Goal: Information Seeking & Learning: Get advice/opinions

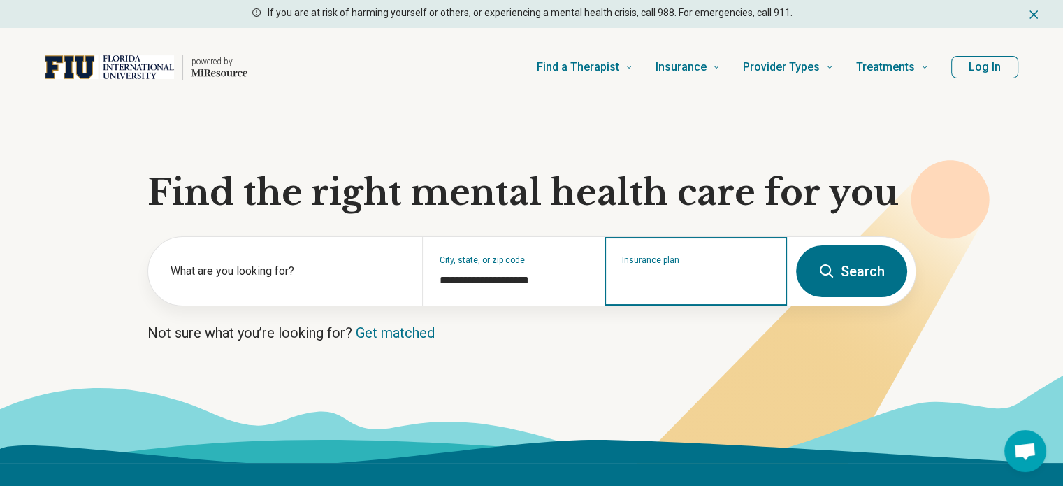
click at [627, 279] on input "Insurance plan" at bounding box center [696, 280] width 148 height 17
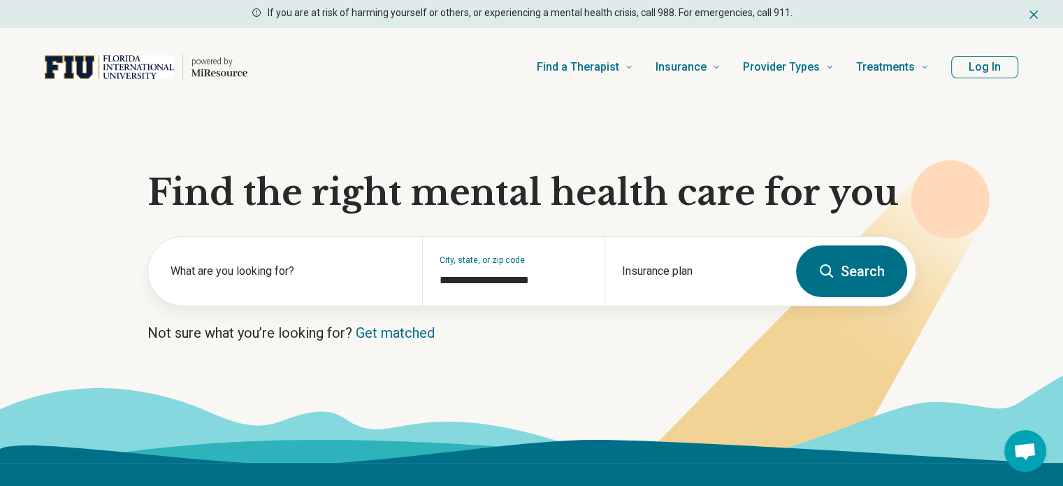
click at [553, 315] on section "**********" at bounding box center [531, 284] width 1063 height 356
click at [680, 268] on div "Insurance plan" at bounding box center [695, 271] width 182 height 68
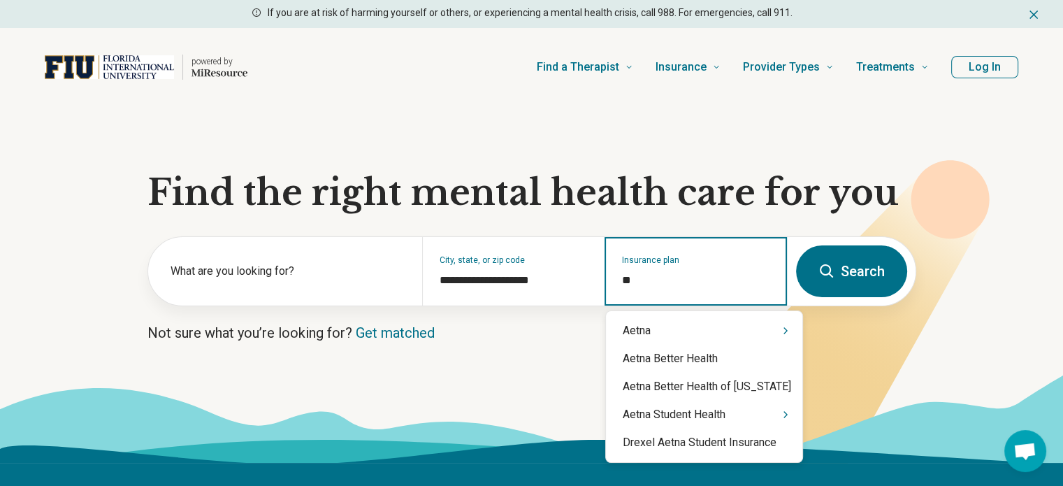
type input "***"
click at [679, 329] on div "Aetna" at bounding box center [704, 330] width 196 height 28
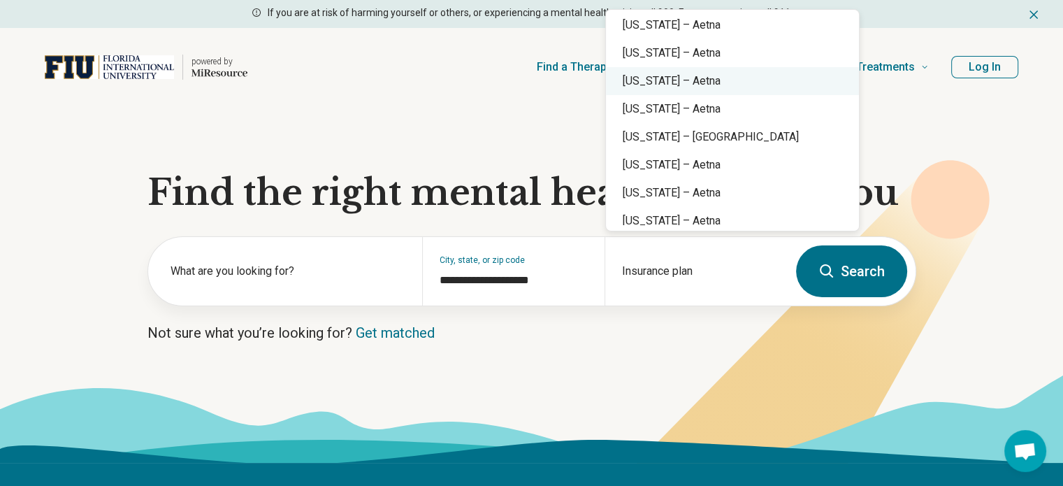
scroll to position [145, 0]
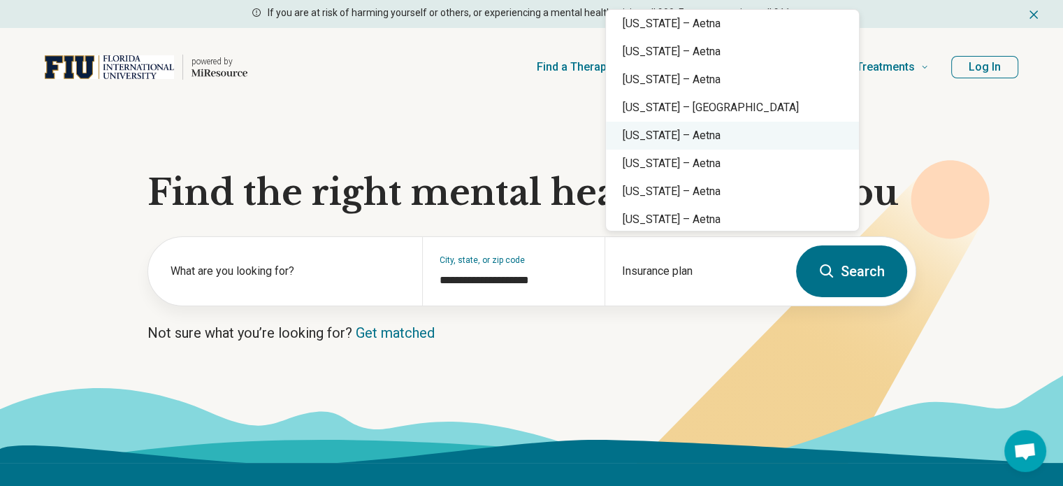
click at [701, 143] on div "[US_STATE] – Aetna" at bounding box center [732, 136] width 253 height 28
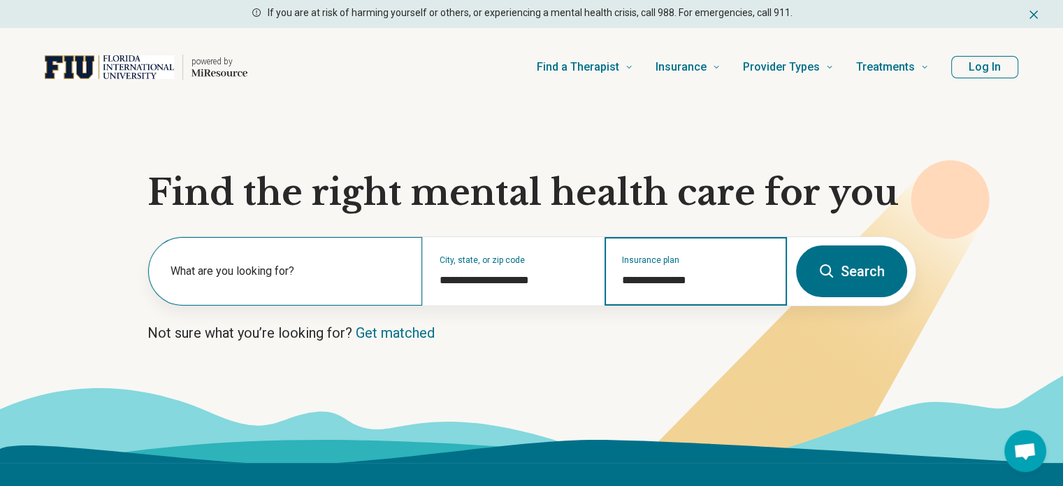
type input "**********"
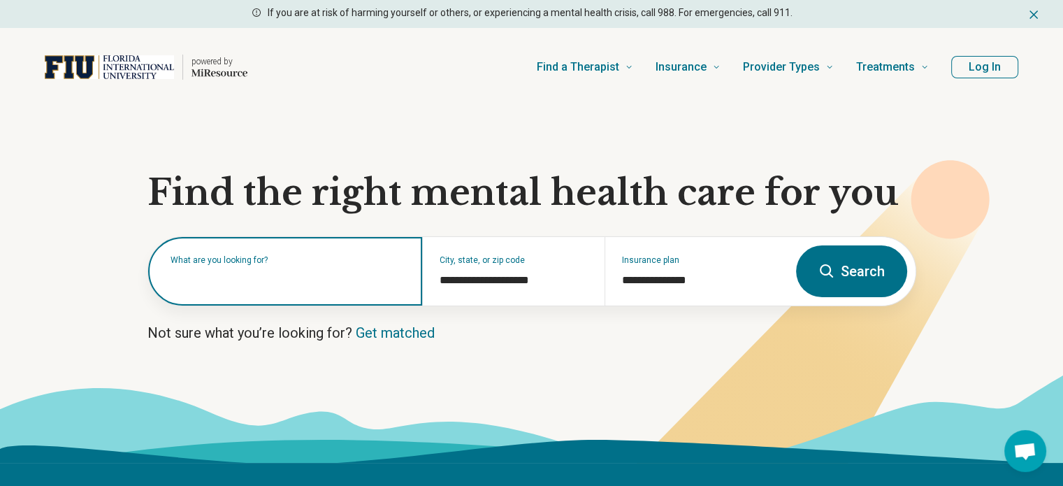
click at [285, 279] on input "text" at bounding box center [287, 278] width 235 height 17
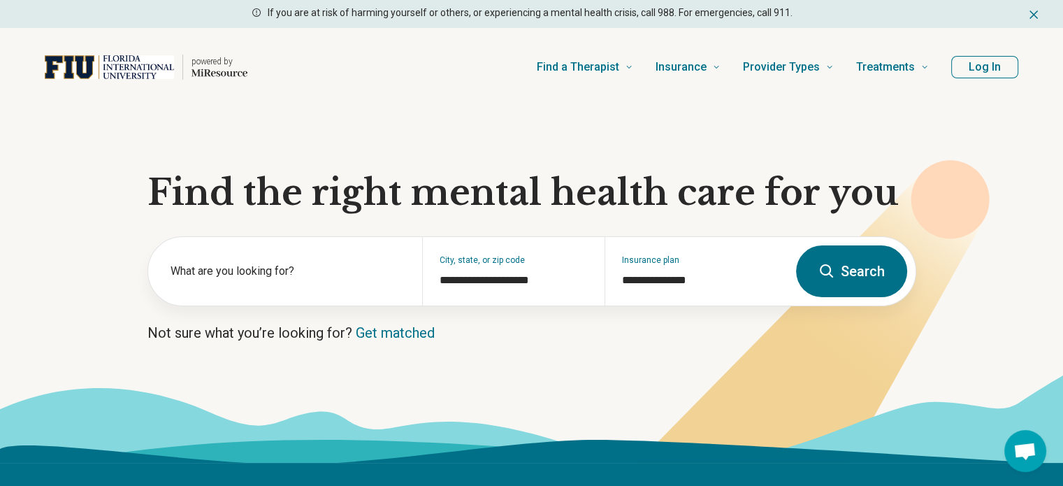
click at [825, 270] on icon at bounding box center [826, 271] width 17 height 17
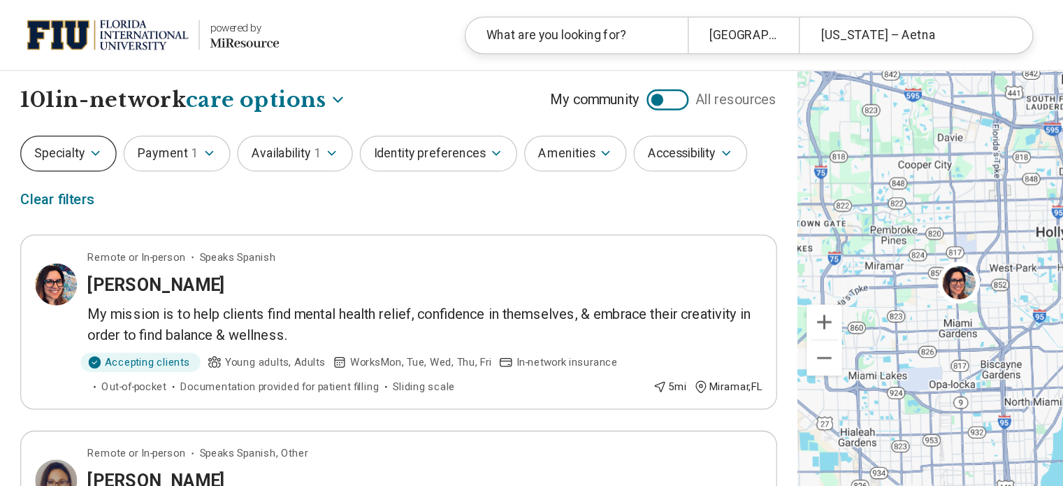
click at [69, 118] on button "Specialty" at bounding box center [55, 122] width 77 height 29
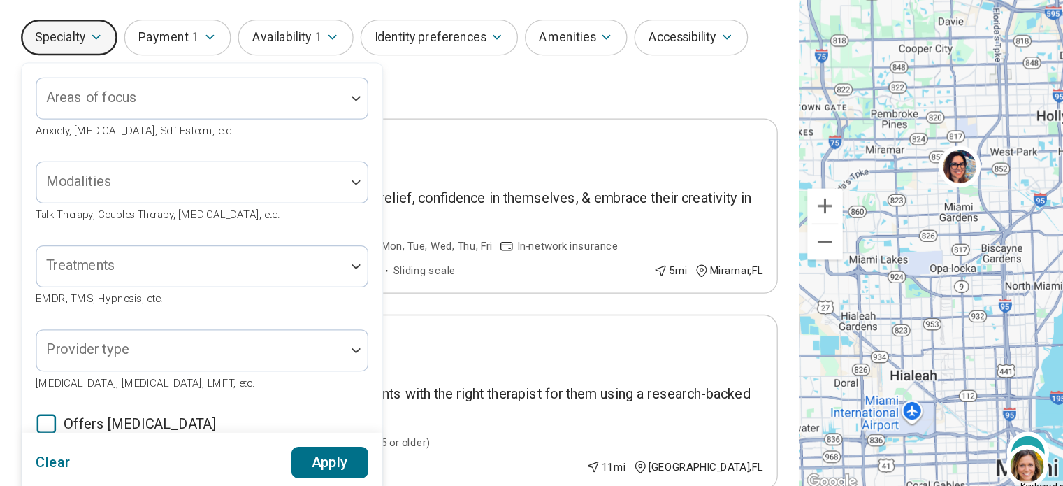
scroll to position [1, 0]
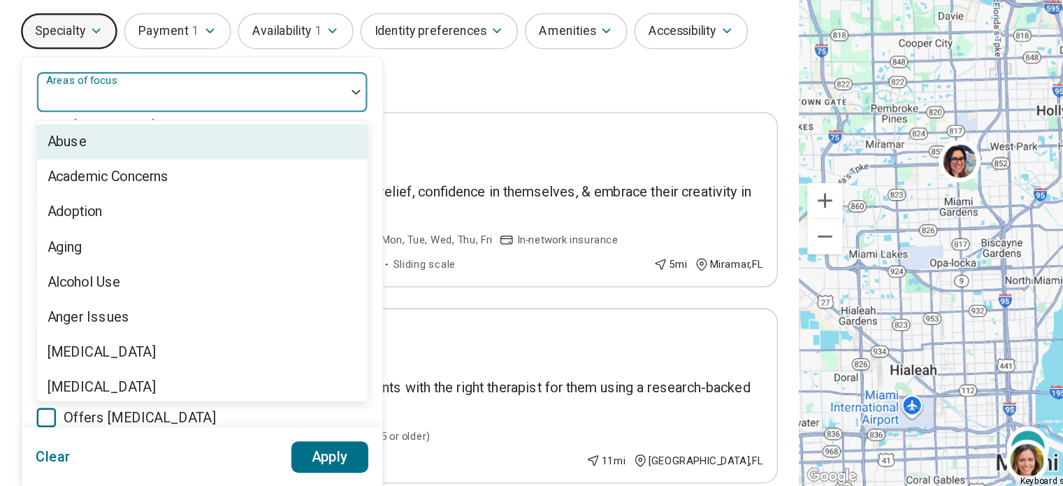
click at [207, 168] on div at bounding box center [152, 176] width 235 height 20
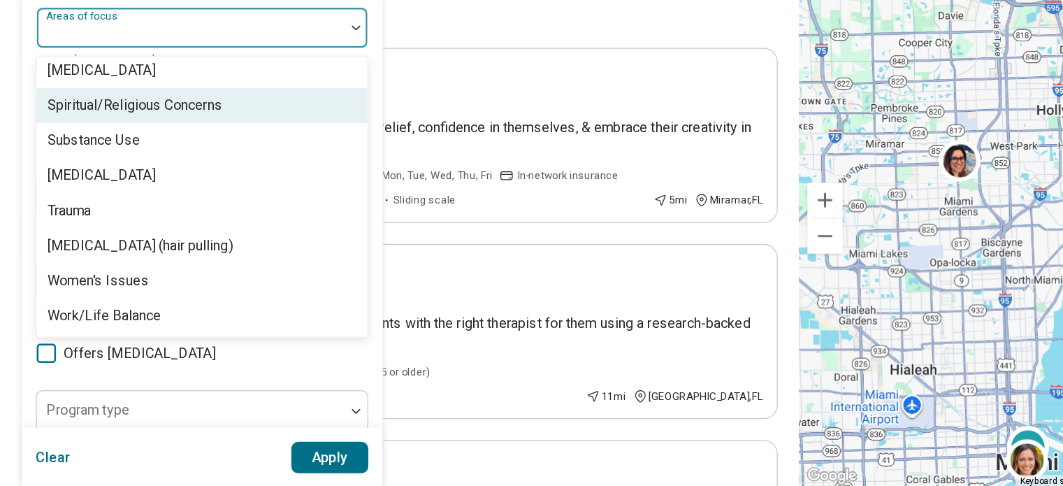
scroll to position [2609, 0]
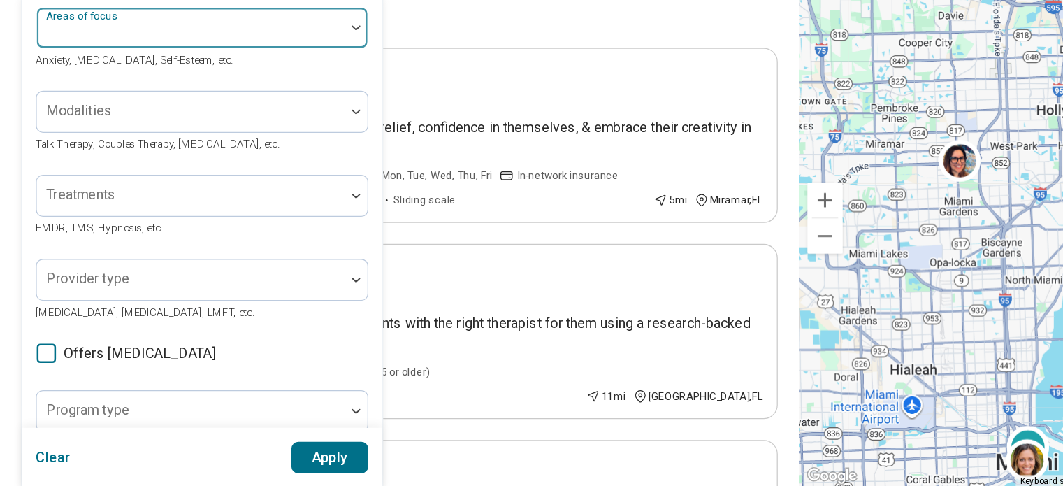
click at [278, 117] on div at bounding box center [284, 119] width 18 height 4
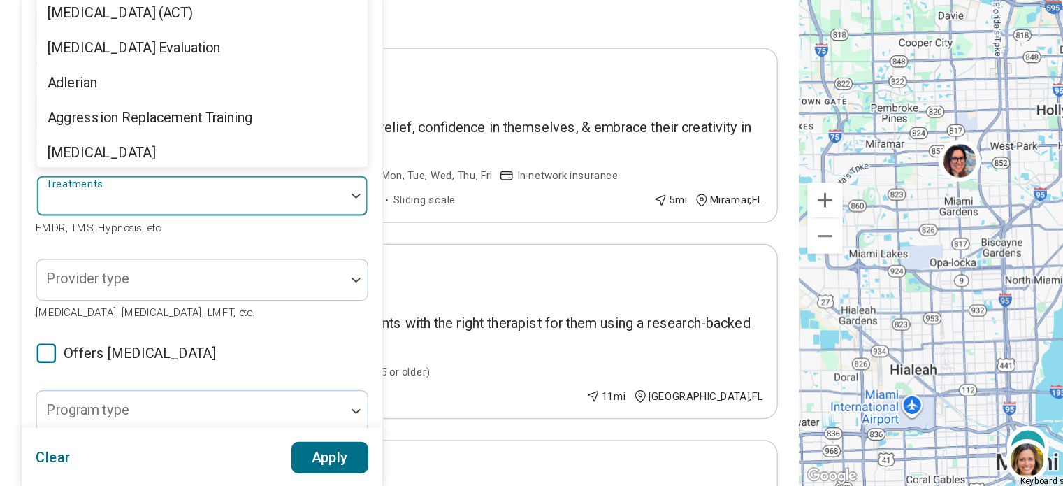
click at [226, 258] on div at bounding box center [152, 259] width 235 height 20
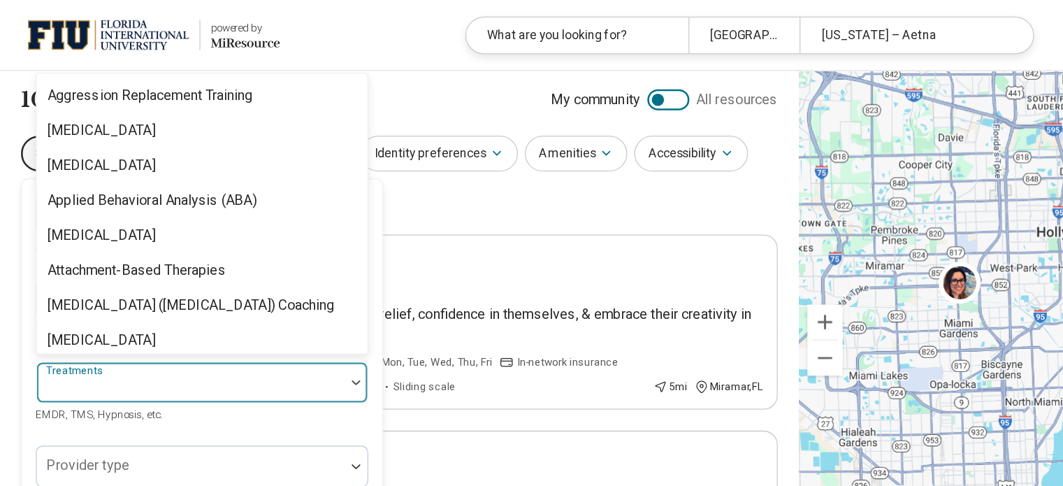
scroll to position [0, 0]
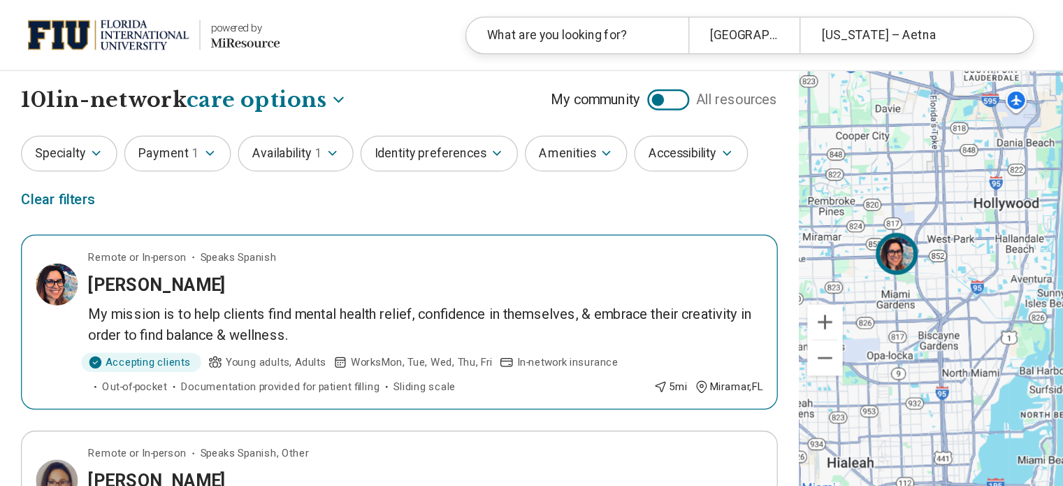
drag, startPoint x: 637, startPoint y: 238, endPoint x: 610, endPoint y: 224, distance: 30.6
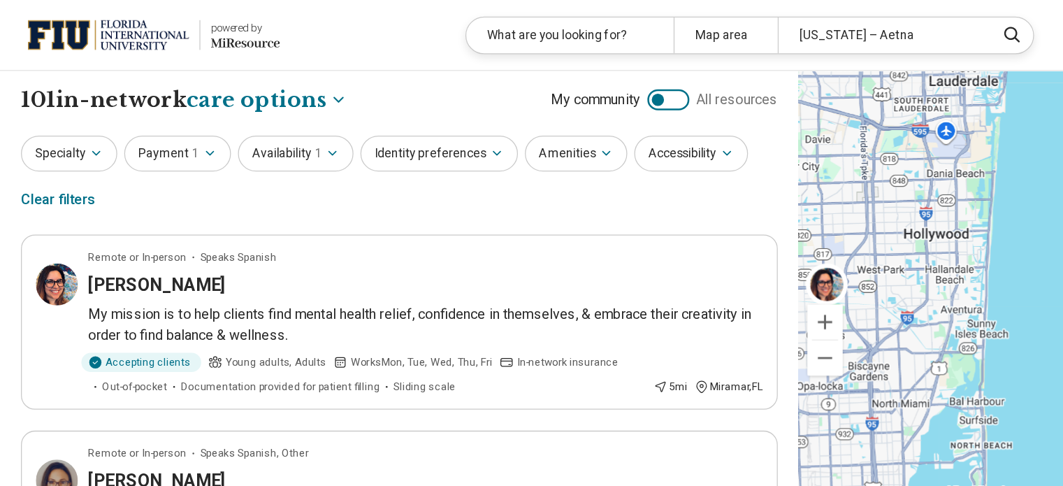
drag, startPoint x: 778, startPoint y: 232, endPoint x: 680, endPoint y: 252, distance: 99.2
click at [680, 252] on div "7" at bounding box center [850, 272] width 425 height 430
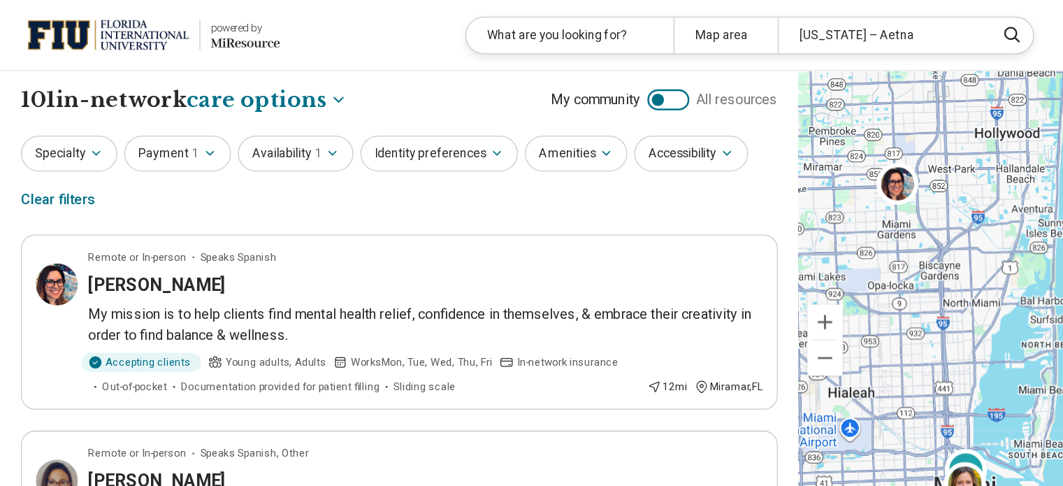
drag, startPoint x: 708, startPoint y: 265, endPoint x: 775, endPoint y: 173, distance: 113.5
click at [775, 173] on div "7" at bounding box center [850, 272] width 425 height 430
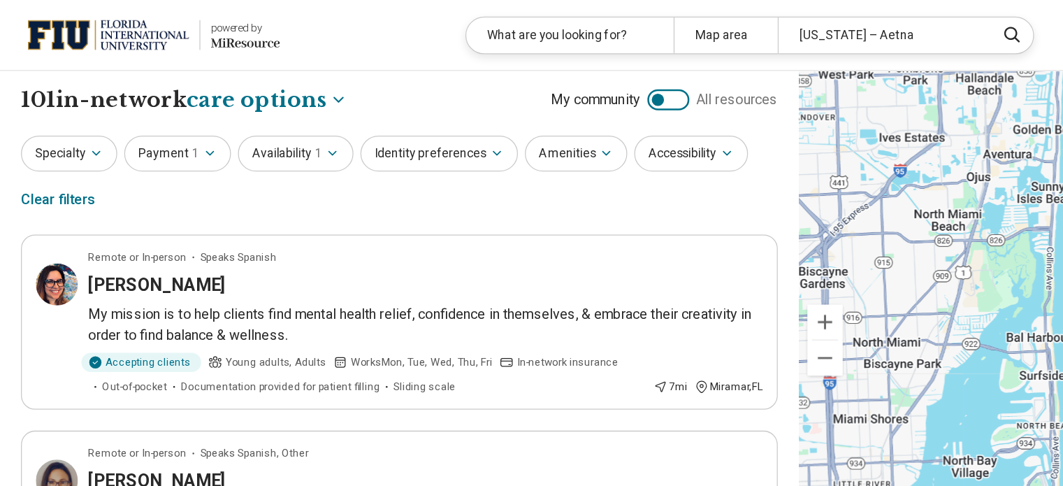
drag, startPoint x: 780, startPoint y: 192, endPoint x: 676, endPoint y: 169, distance: 105.9
click at [676, 169] on div "7" at bounding box center [850, 272] width 425 height 430
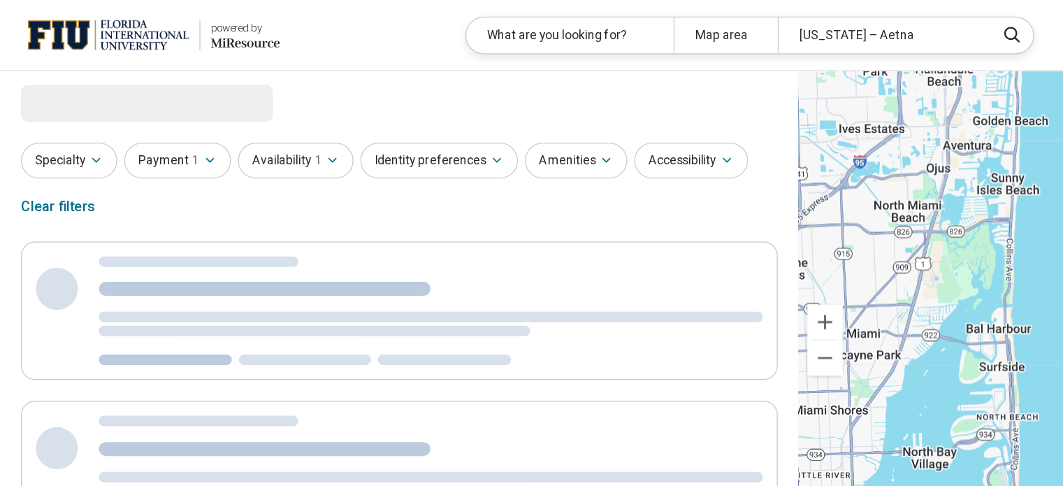
select select "***"
